Goal: Information Seeking & Learning: Understand process/instructions

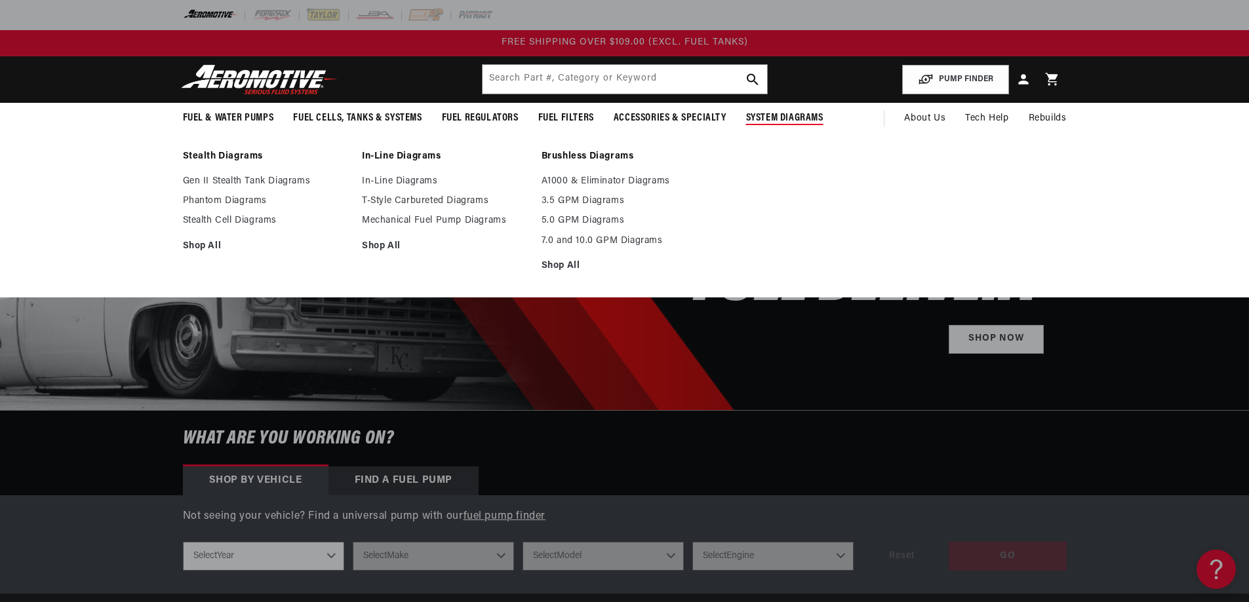
click at [767, 113] on span "System Diagrams" at bounding box center [784, 118] width 77 height 14
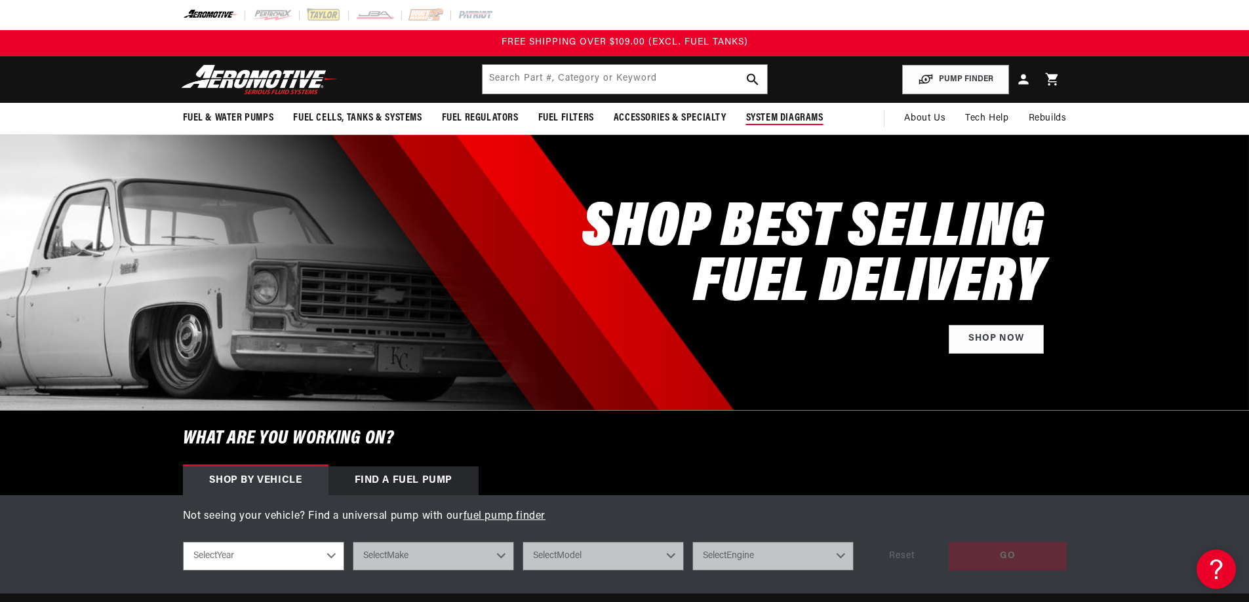
click at [772, 117] on span "System Diagrams" at bounding box center [784, 118] width 77 height 14
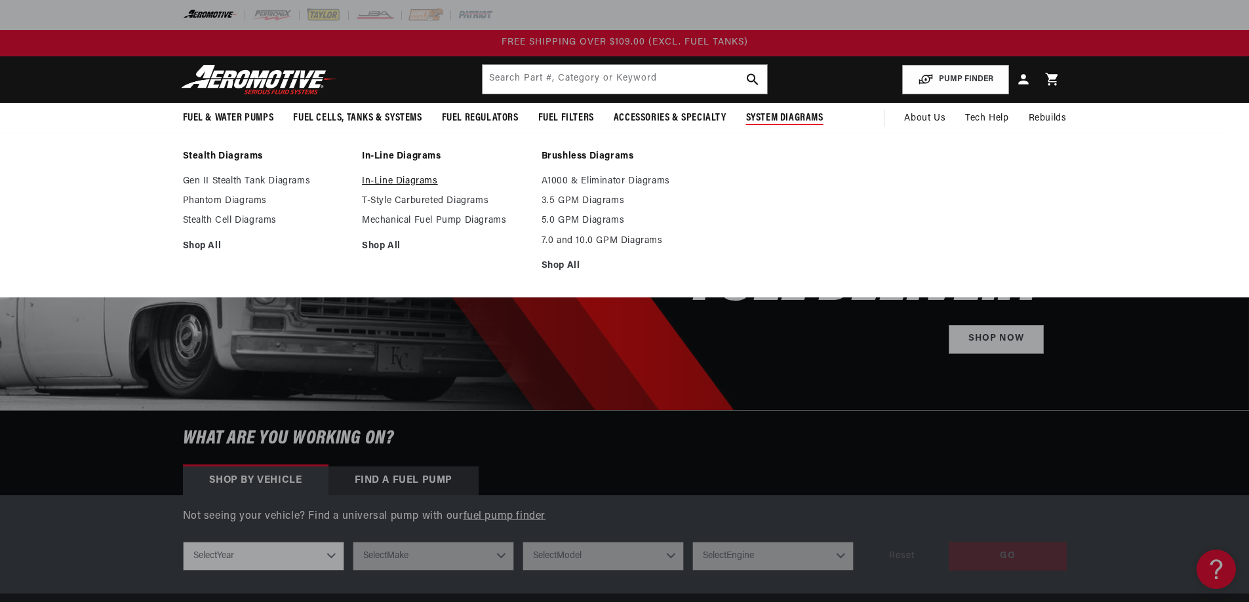
click at [382, 178] on link "In-Line Diagrams" at bounding box center [445, 182] width 166 height 12
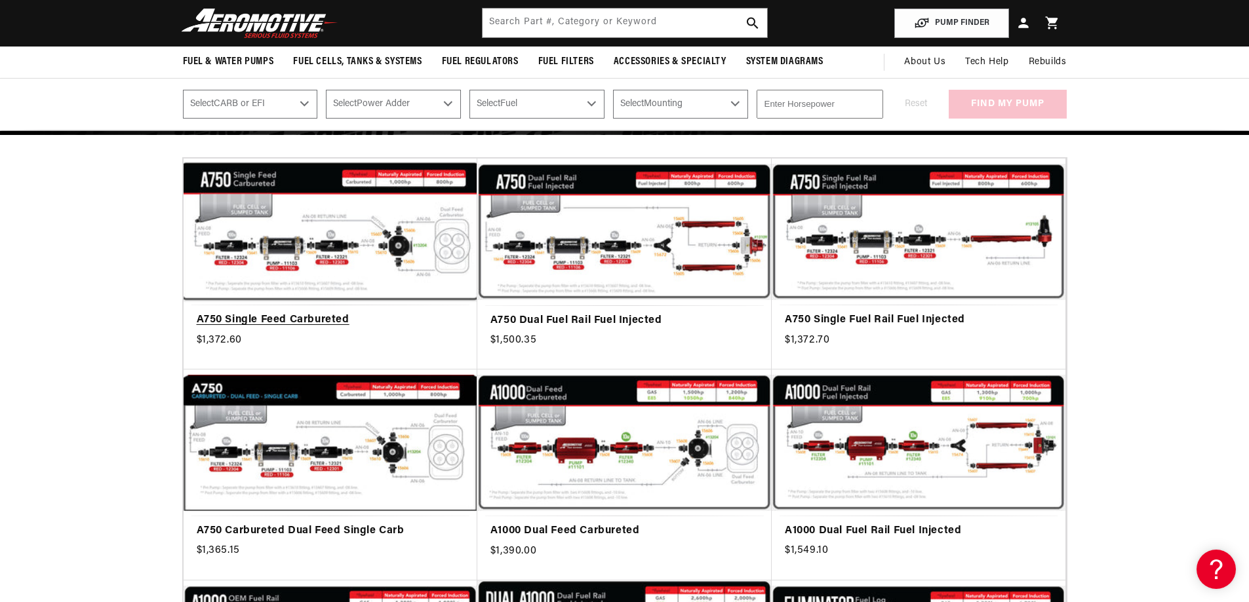
scroll to position [131, 0]
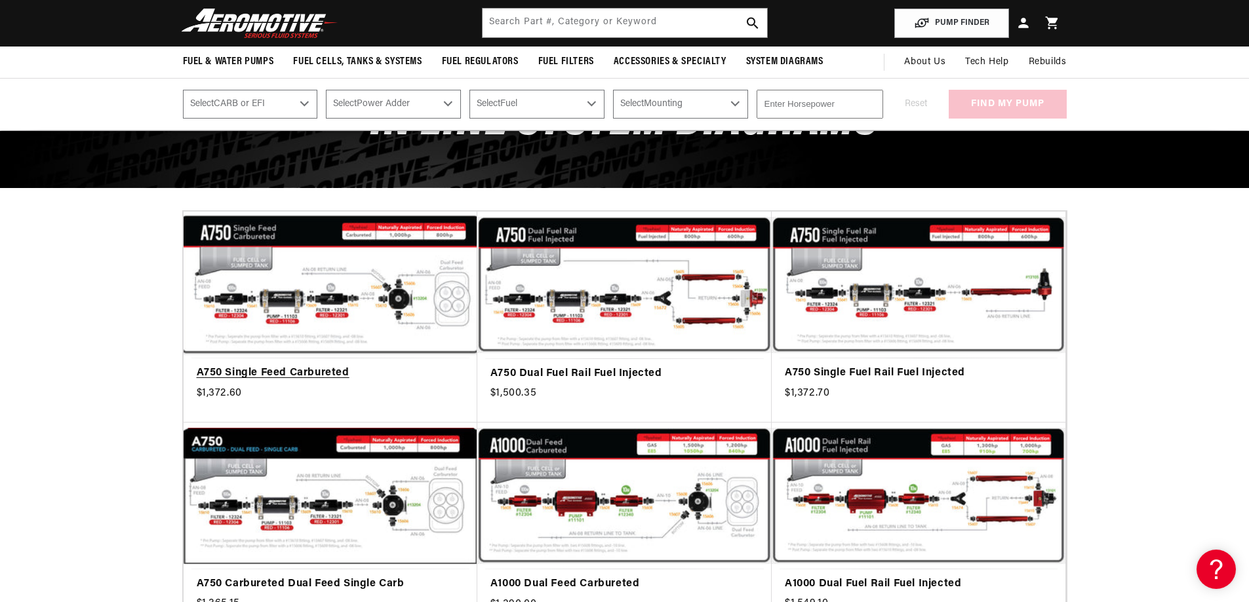
click at [313, 365] on link "A750 Single Feed Carbureted" at bounding box center [330, 373] width 267 height 17
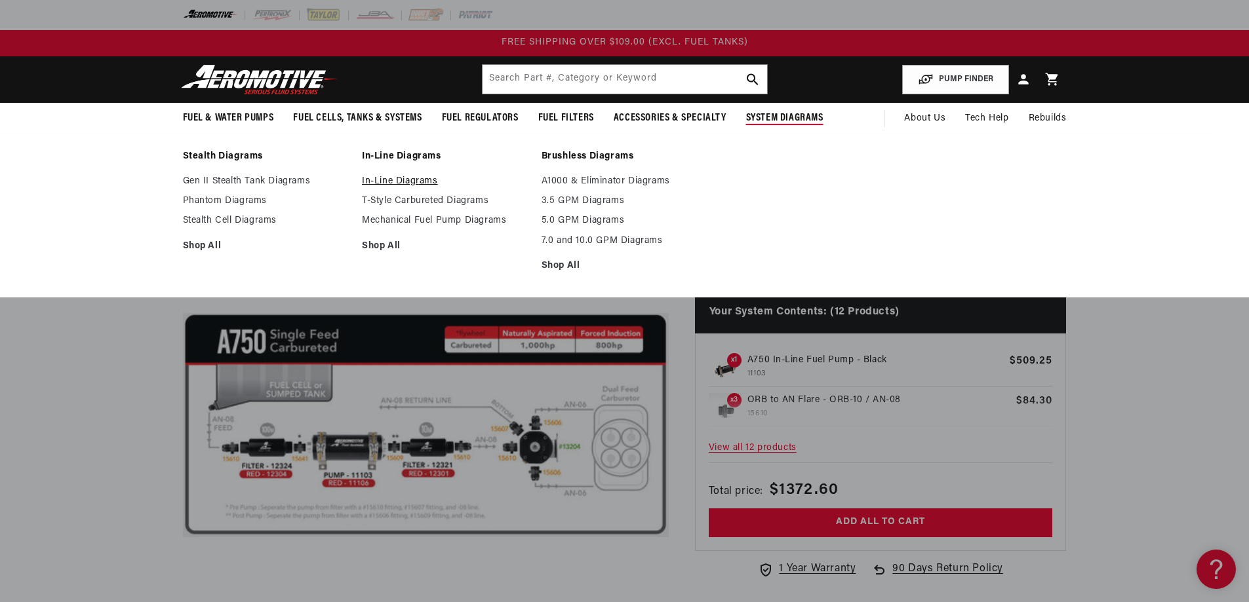
click at [401, 180] on link "In-Line Diagrams" at bounding box center [445, 182] width 166 height 12
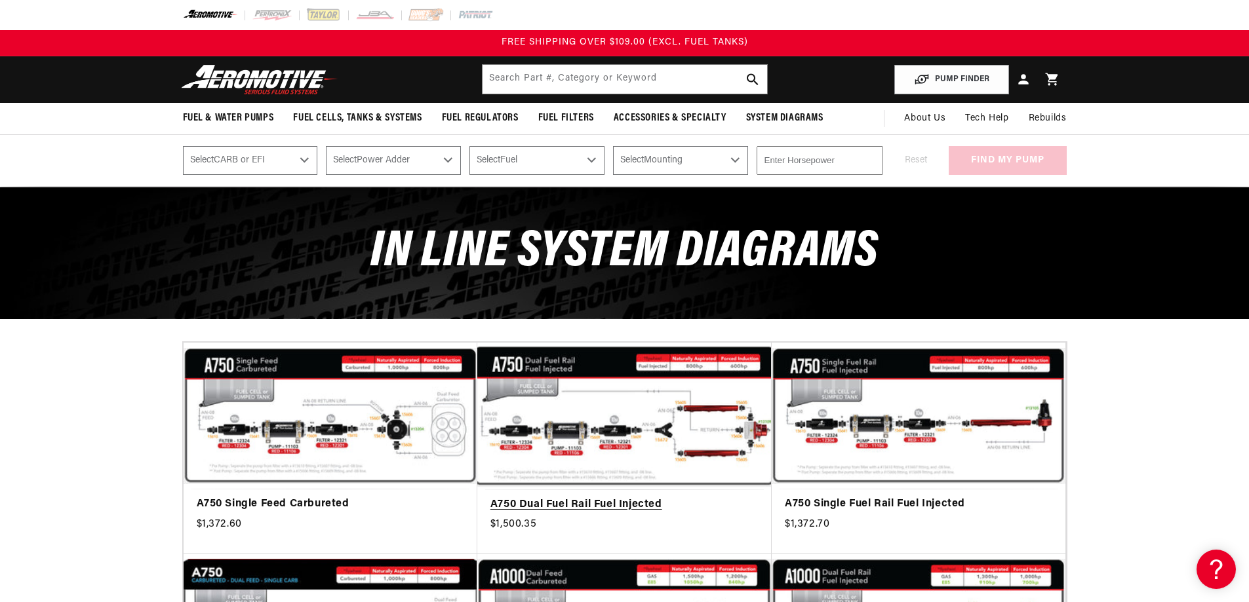
click at [574, 497] on link "A750 Dual Fuel Rail Fuel Injected" at bounding box center [624, 505] width 268 height 17
